Goal: Information Seeking & Learning: Learn about a topic

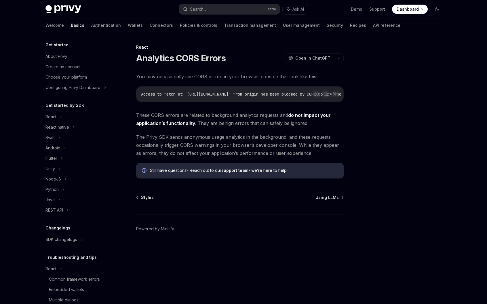
scroll to position [54, 0]
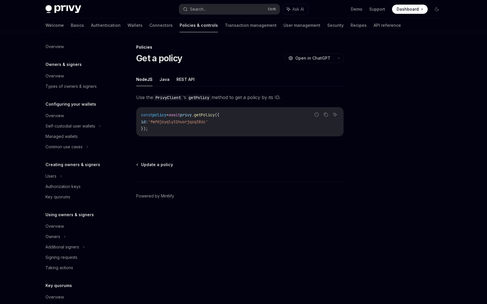
scroll to position [101, 0]
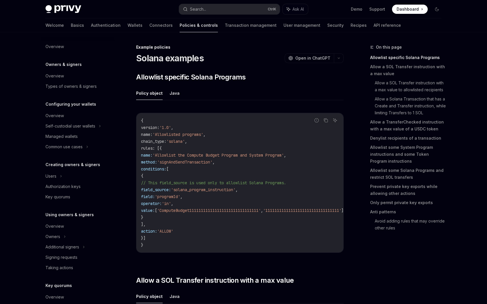
scroll to position [122, 0]
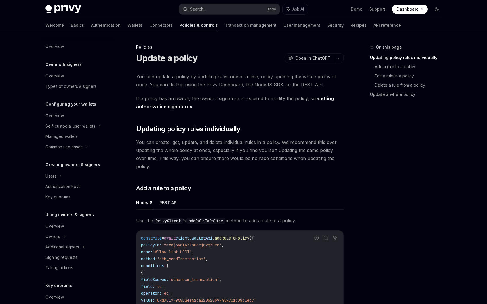
scroll to position [101, 0]
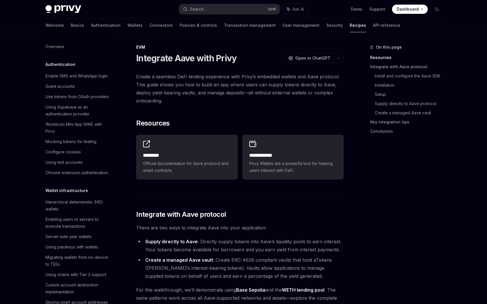
scroll to position [732, 0]
